Goal: Task Accomplishment & Management: Manage account settings

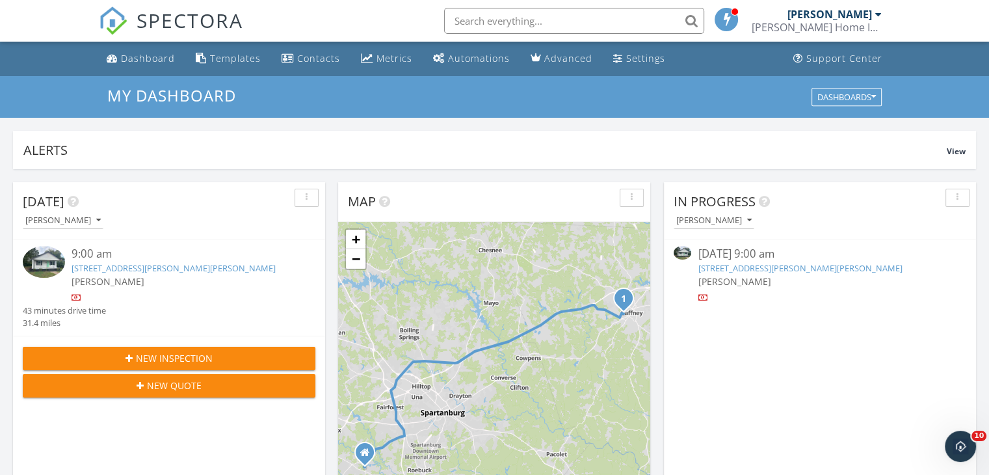
click at [156, 257] on div "9:00 am" at bounding box center [182, 254] width 220 height 16
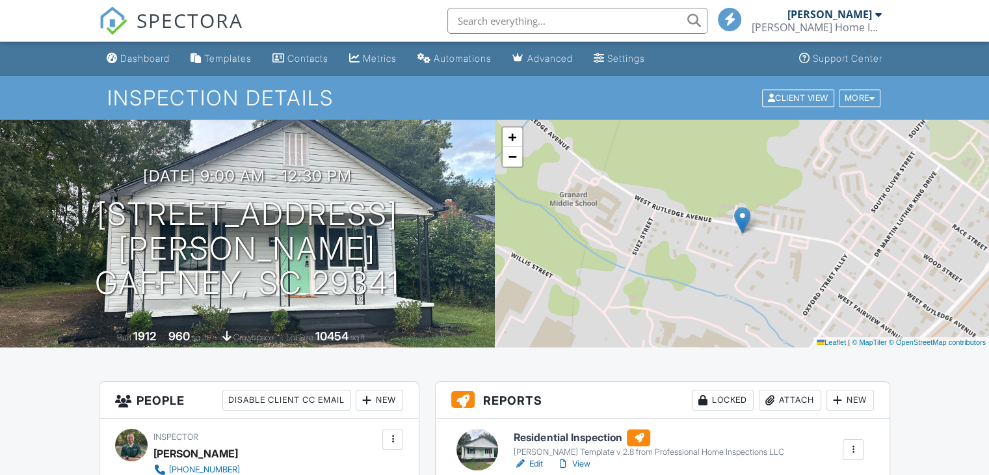
scroll to position [325, 0]
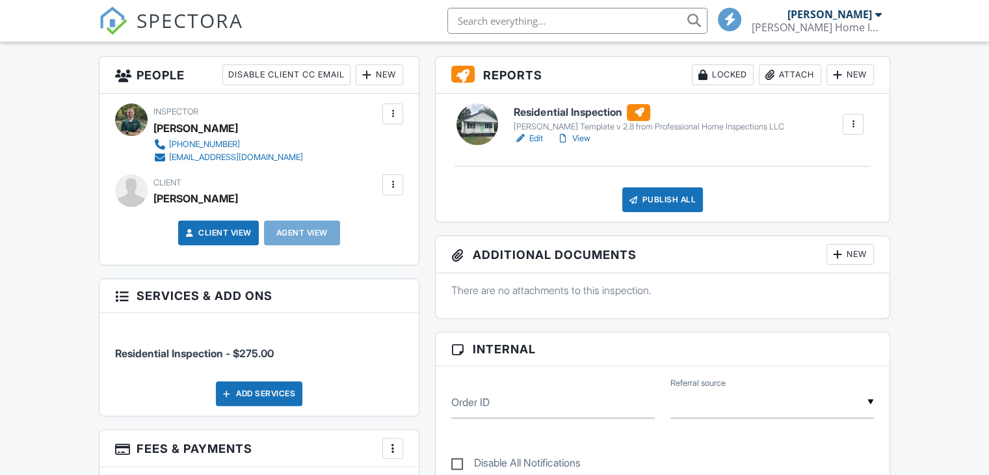
click at [584, 140] on link "View" at bounding box center [573, 138] width 34 height 13
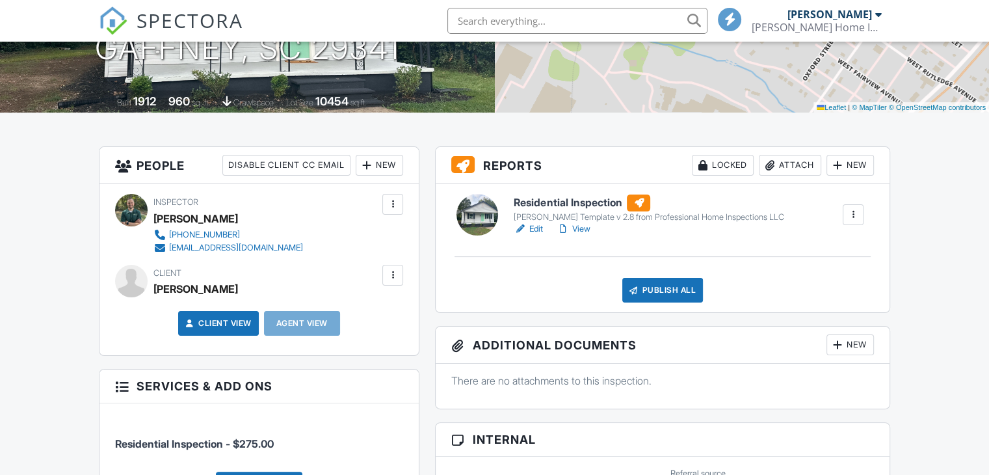
scroll to position [260, 0]
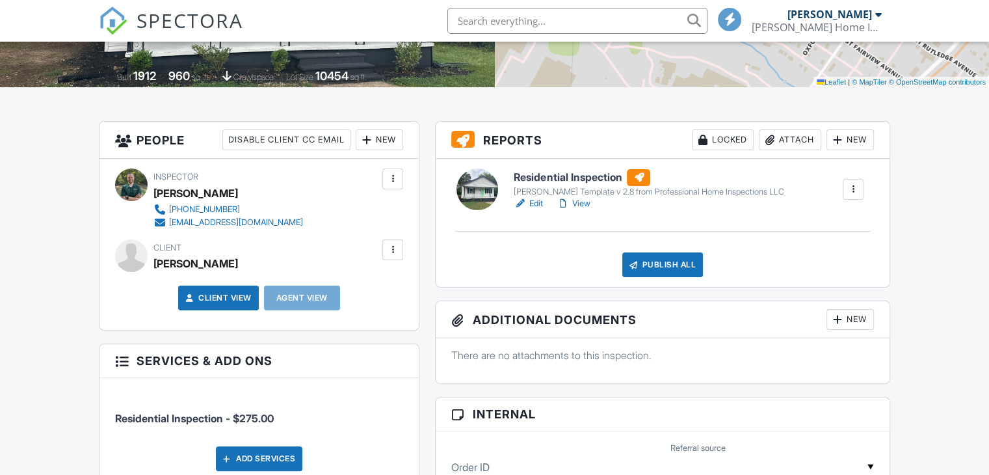
click at [579, 206] on link "View" at bounding box center [573, 203] width 34 height 13
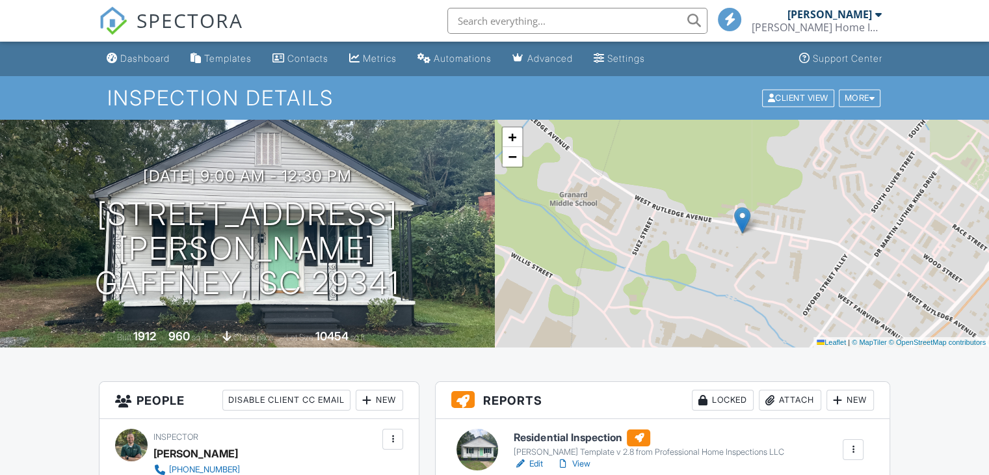
scroll to position [260, 0]
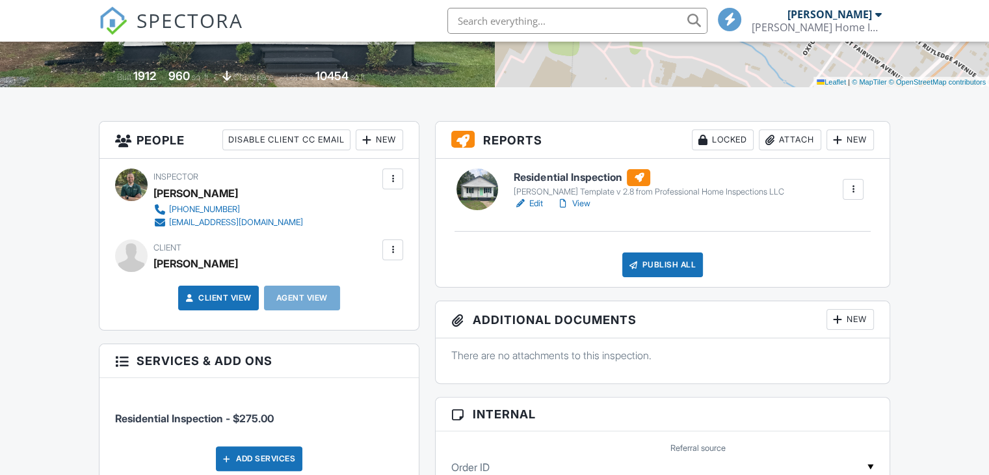
click at [579, 203] on link "View" at bounding box center [573, 203] width 34 height 13
